Goal: Task Accomplishment & Management: Use online tool/utility

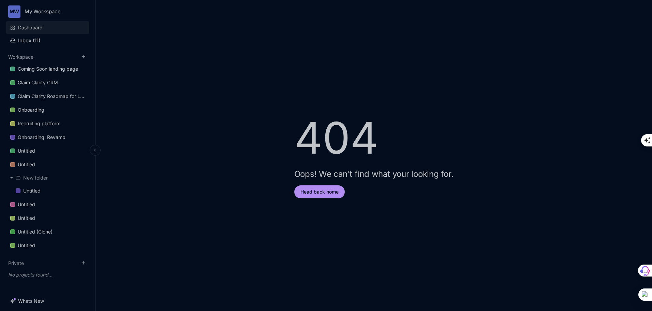
click at [42, 24] on link "Dashboard" at bounding box center [47, 27] width 83 height 13
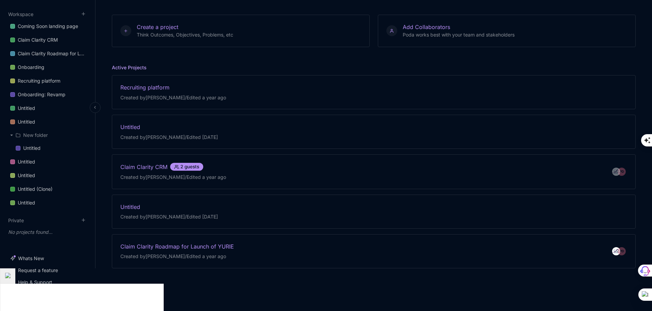
scroll to position [44, 0]
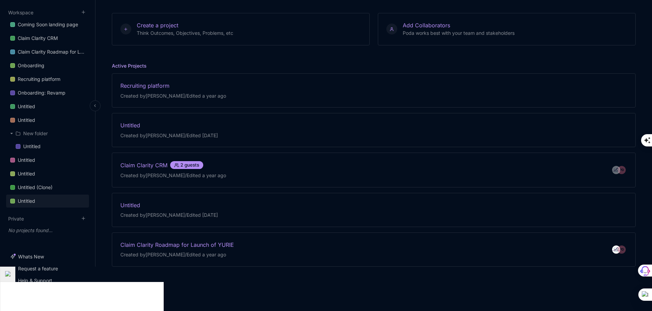
click at [21, 203] on div "Untitled" at bounding box center [26, 201] width 17 height 8
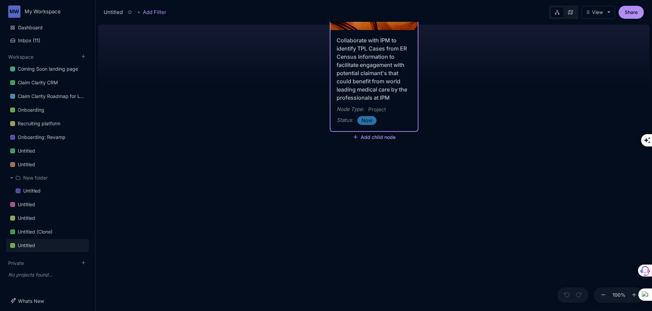
click at [367, 139] on button "Add child node" at bounding box center [374, 137] width 43 height 6
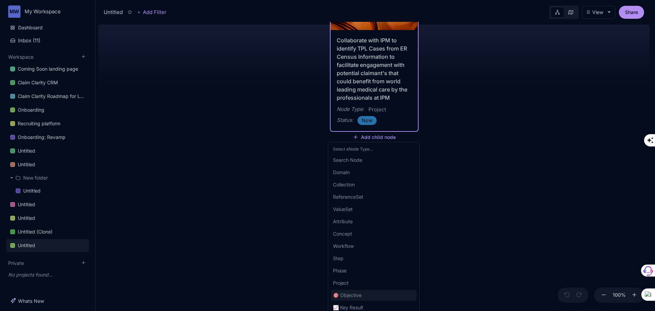
click at [362, 294] on span "🎯 Objective" at bounding box center [347, 295] width 29 height 8
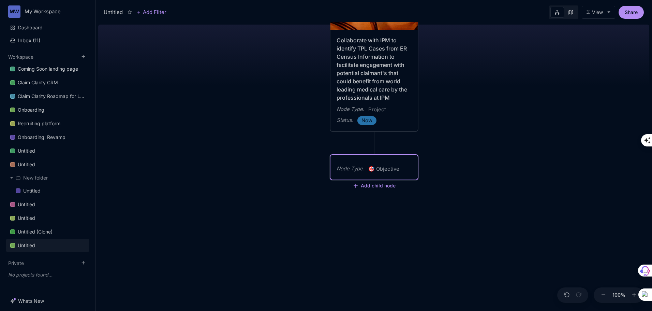
click at [331, 170] on div "Node Type : 🎯 Objective" at bounding box center [373, 167] width 87 height 25
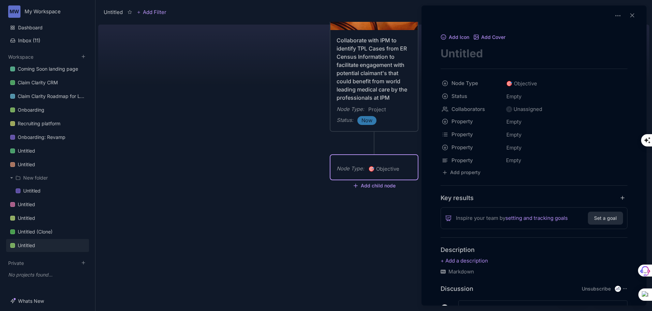
click at [178, 82] on div at bounding box center [326, 155] width 652 height 311
